Goal: Transaction & Acquisition: Purchase product/service

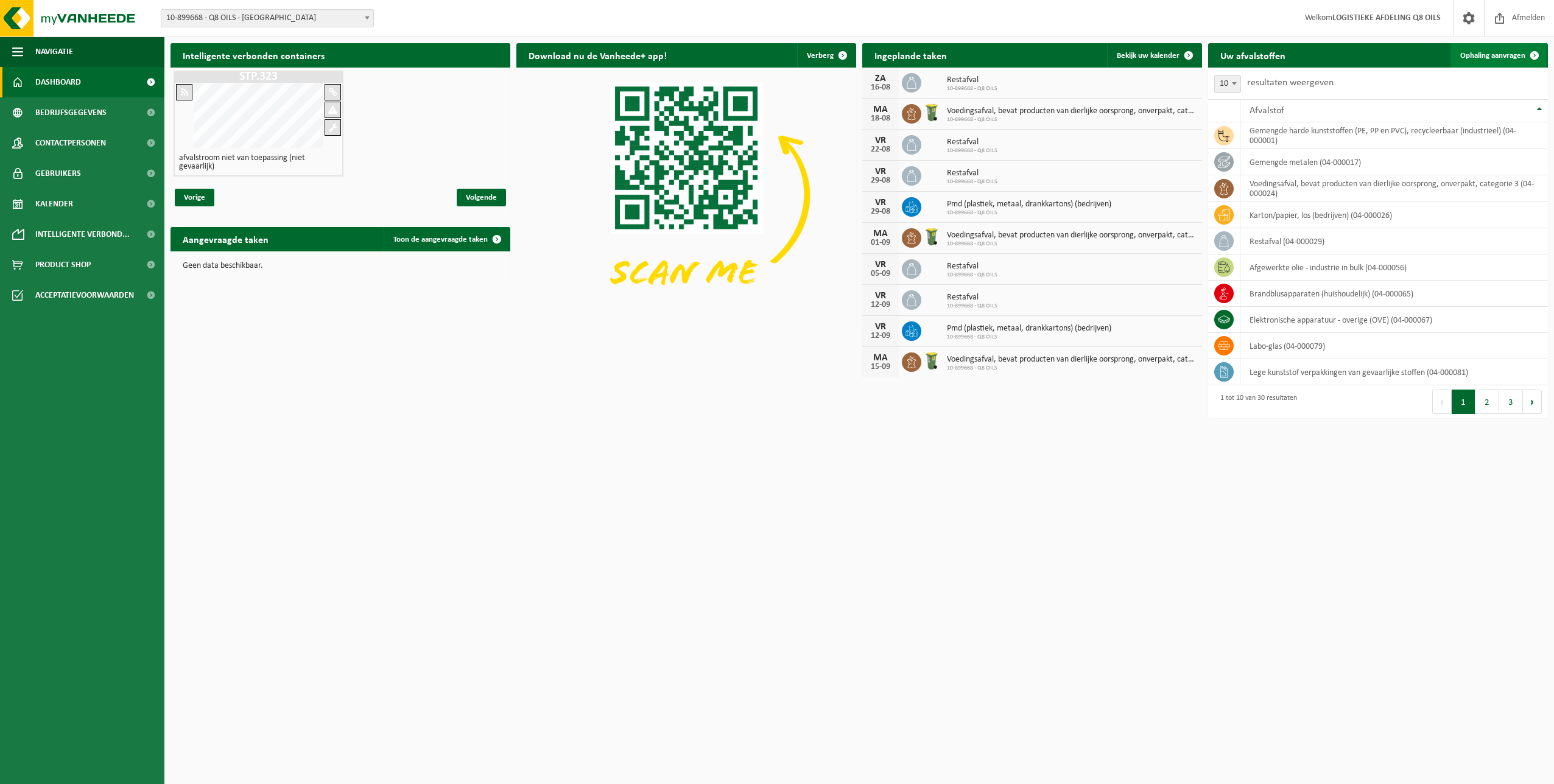
click at [1482, 54] on span "Ophaling aanvragen" at bounding box center [1493, 55] width 65 height 8
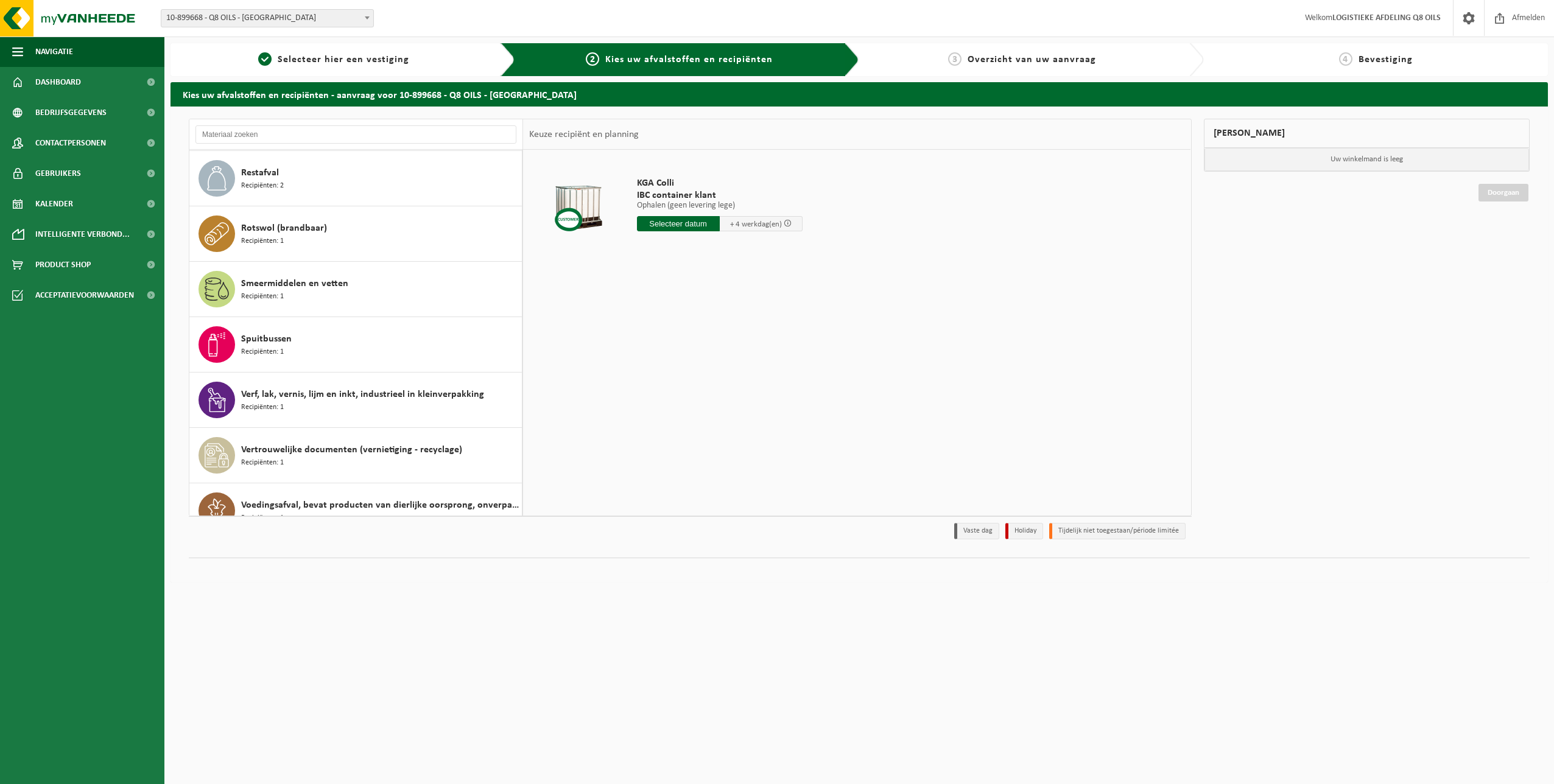
scroll to position [1184, 0]
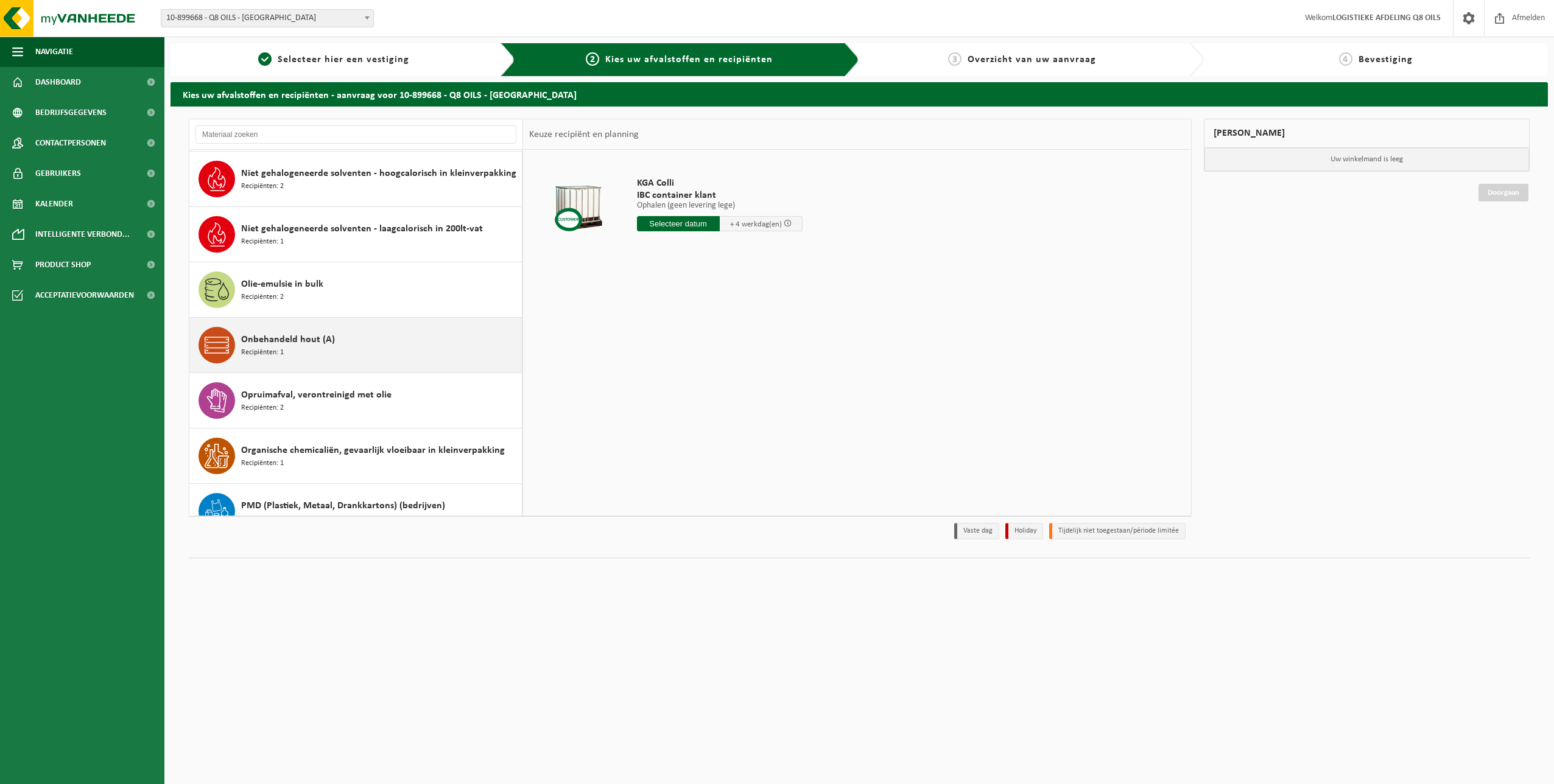
click at [297, 342] on span "Onbehandeld hout (A)" at bounding box center [288, 339] width 94 height 14
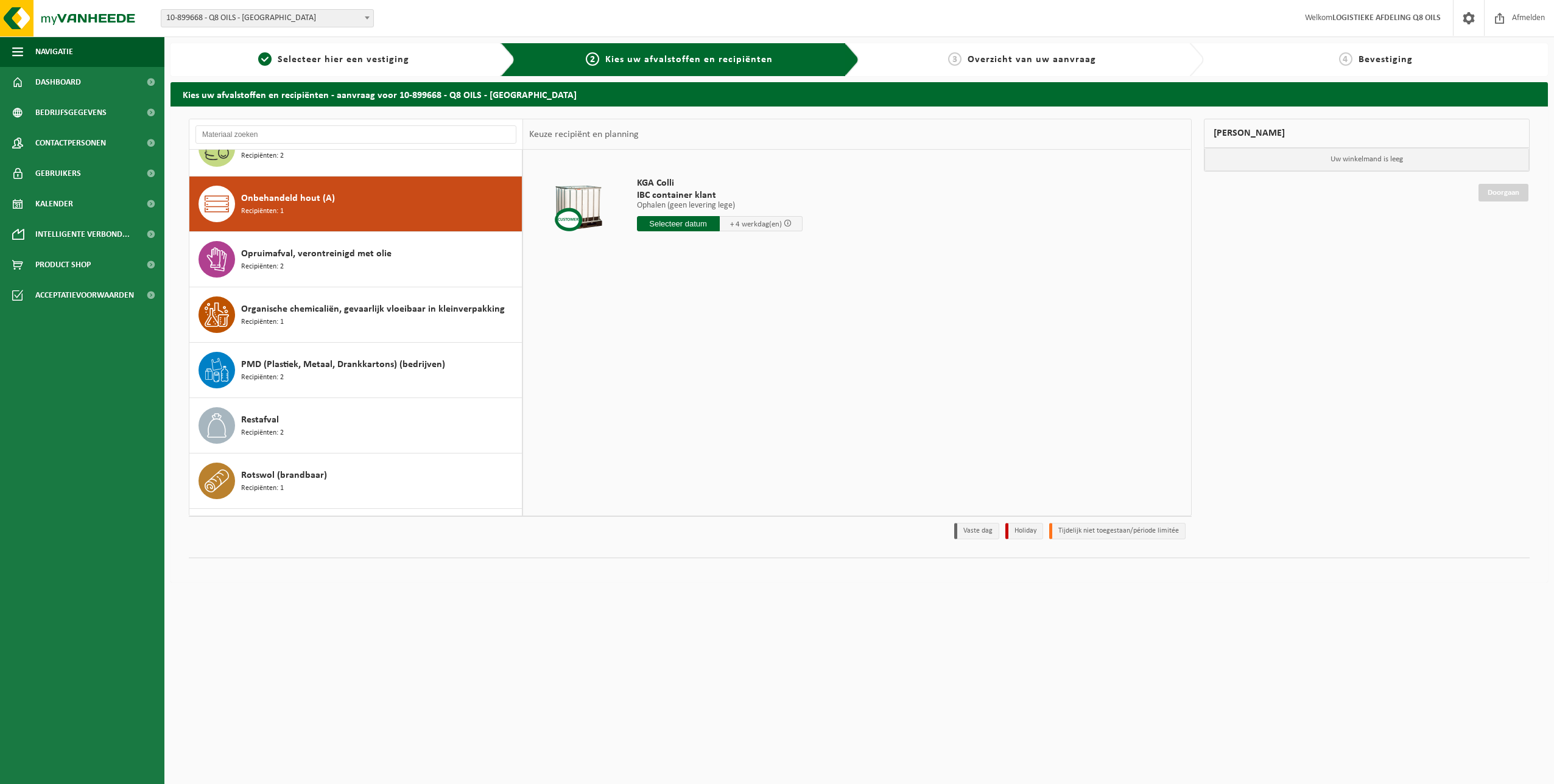
scroll to position [942, 0]
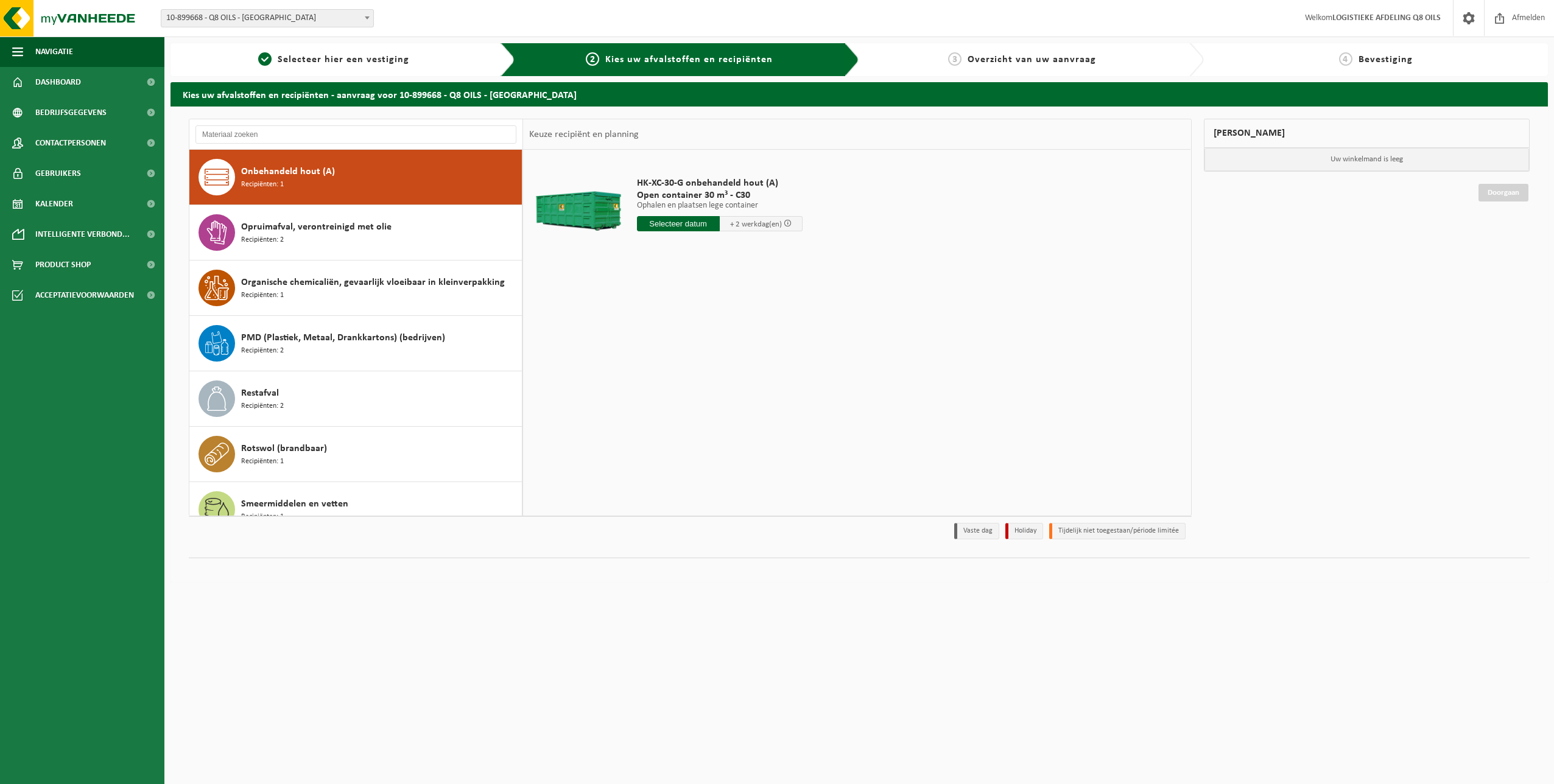
click at [660, 224] on input "text" at bounding box center [678, 223] width 83 height 15
click at [713, 331] on div "14" at bounding box center [712, 332] width 21 height 19
type input "Van 2025-08-14"
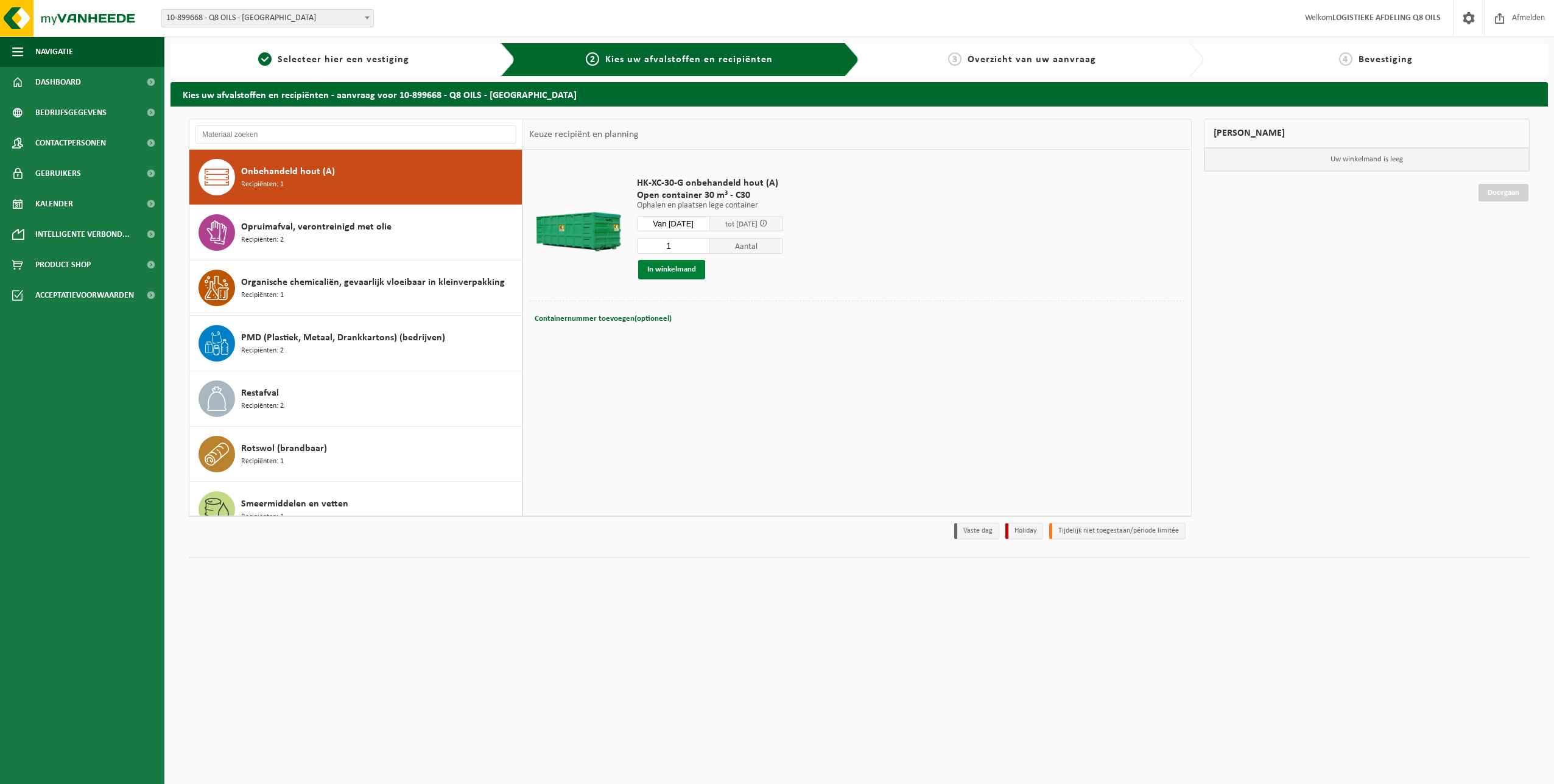
click at [682, 265] on button "In winkelmand" at bounding box center [672, 269] width 67 height 19
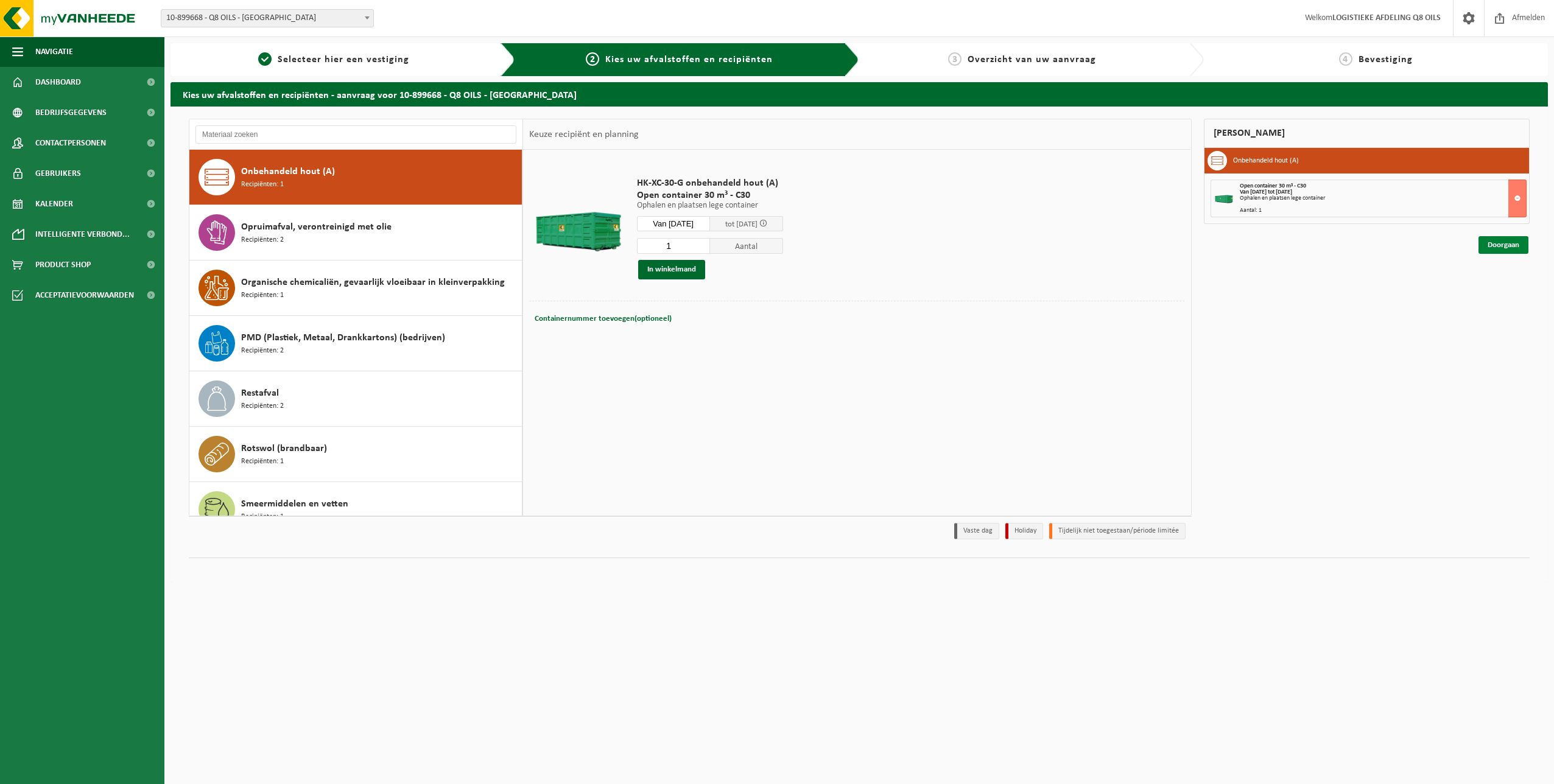
click at [1506, 247] on link "Doorgaan" at bounding box center [1503, 244] width 50 height 18
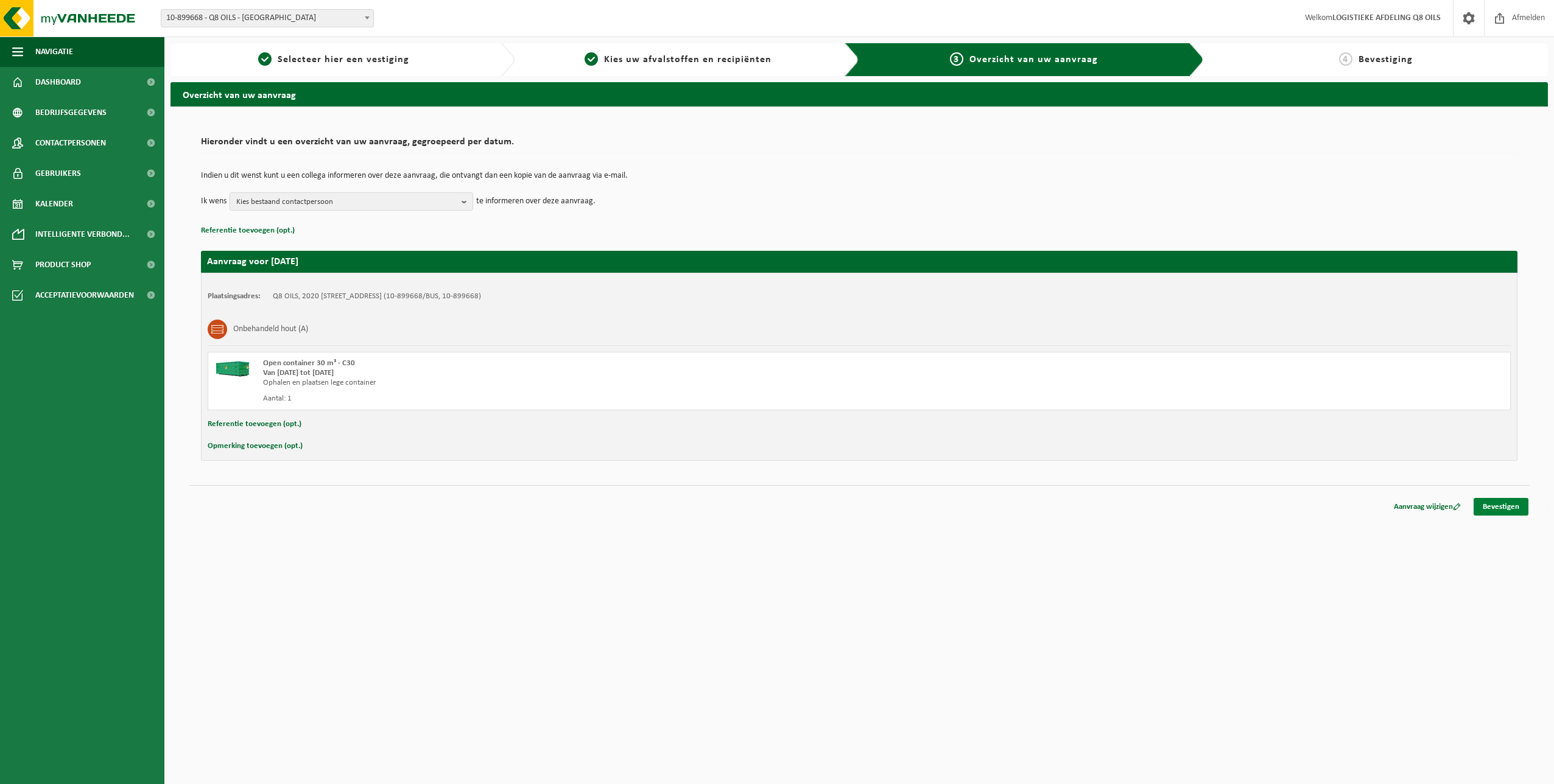
click at [1502, 508] on link "Bevestigen" at bounding box center [1500, 506] width 55 height 18
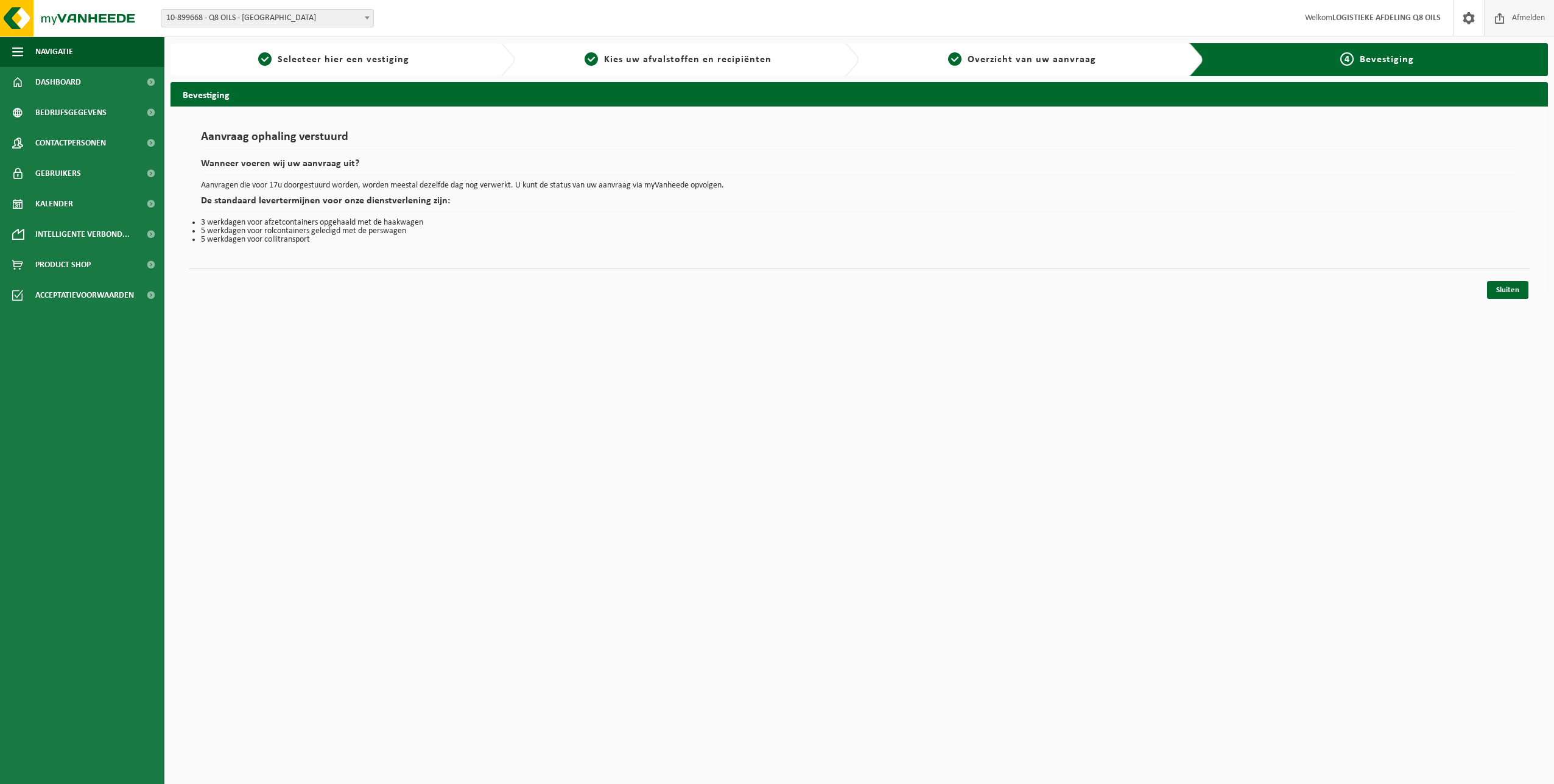
click at [1514, 18] on span "Afmelden" at bounding box center [1528, 18] width 39 height 36
